Goal: Find contact information: Find contact information

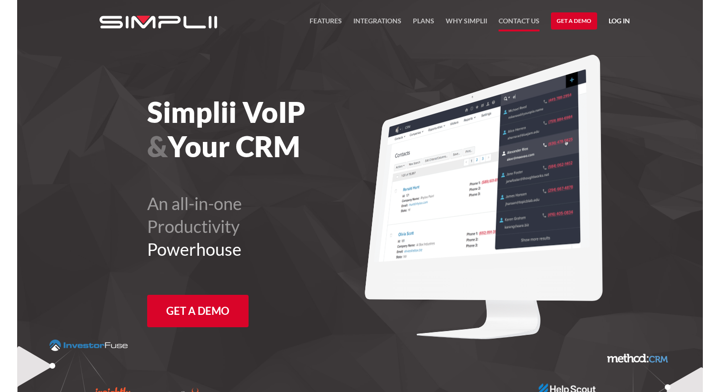
click at [531, 20] on link "Contact US" at bounding box center [519, 23] width 41 height 16
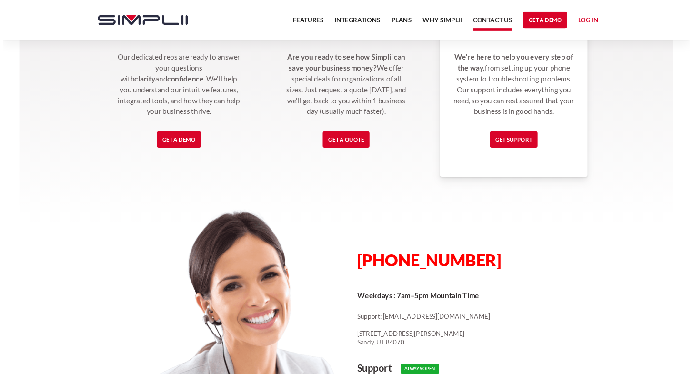
scroll to position [312, 0]
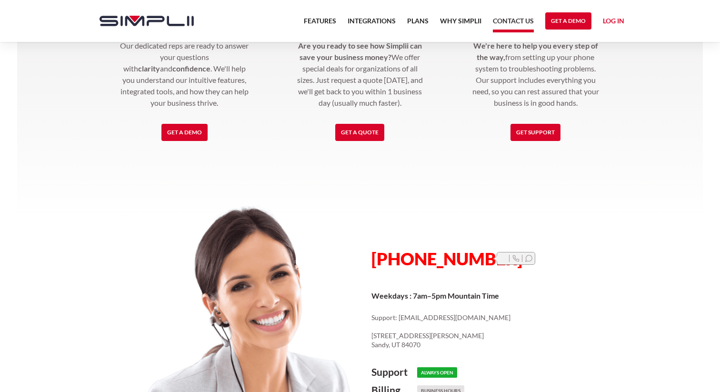
click at [511, 258] on div at bounding box center [516, 258] width 39 height 13
click at [516, 258] on icon at bounding box center [515, 258] width 7 height 7
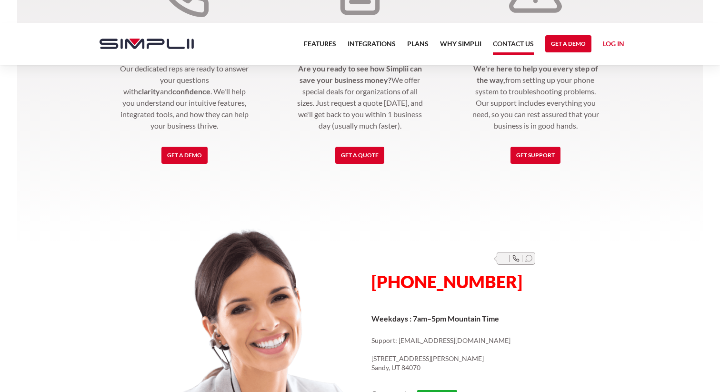
click at [266, 223] on div "Get a Demo Our dedicated reps are ready to answer your questions with clarity a…" at bounding box center [359, 209] width 557 height 547
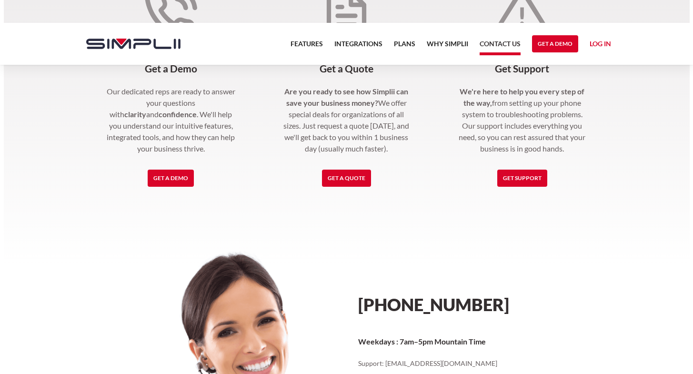
scroll to position [312, 0]
